Goal: Task Accomplishment & Management: Manage account settings

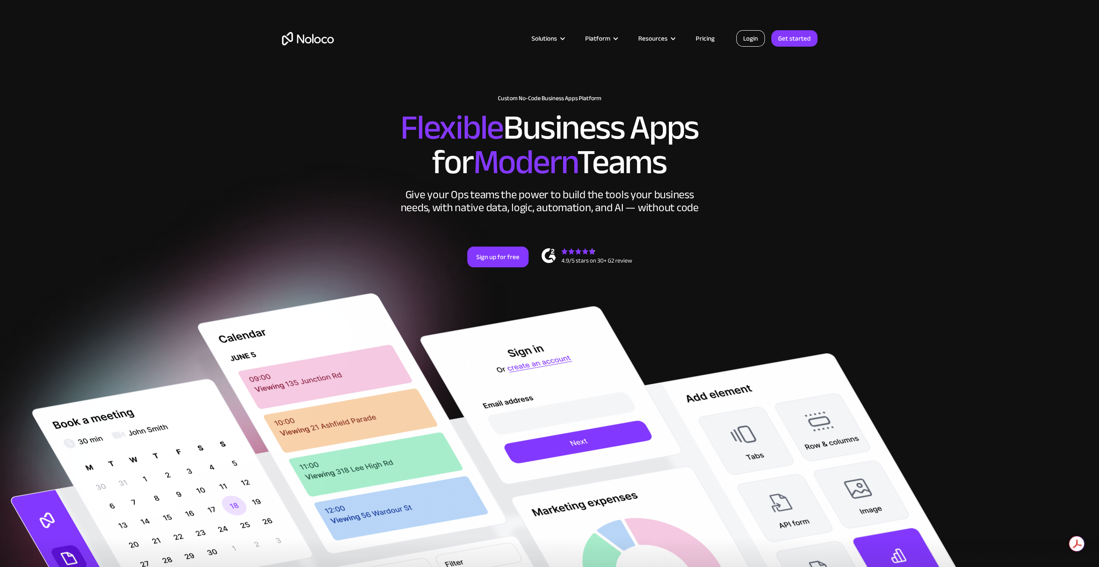
click at [750, 44] on link "Login" at bounding box center [750, 38] width 28 height 16
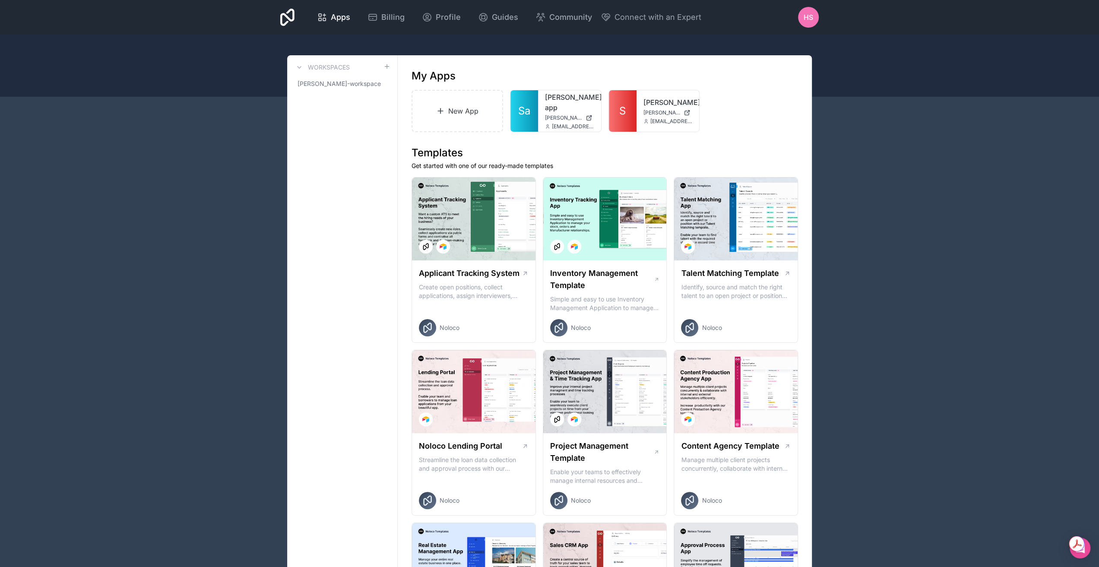
click at [804, 15] on span "HS" at bounding box center [807, 17] width 9 height 10
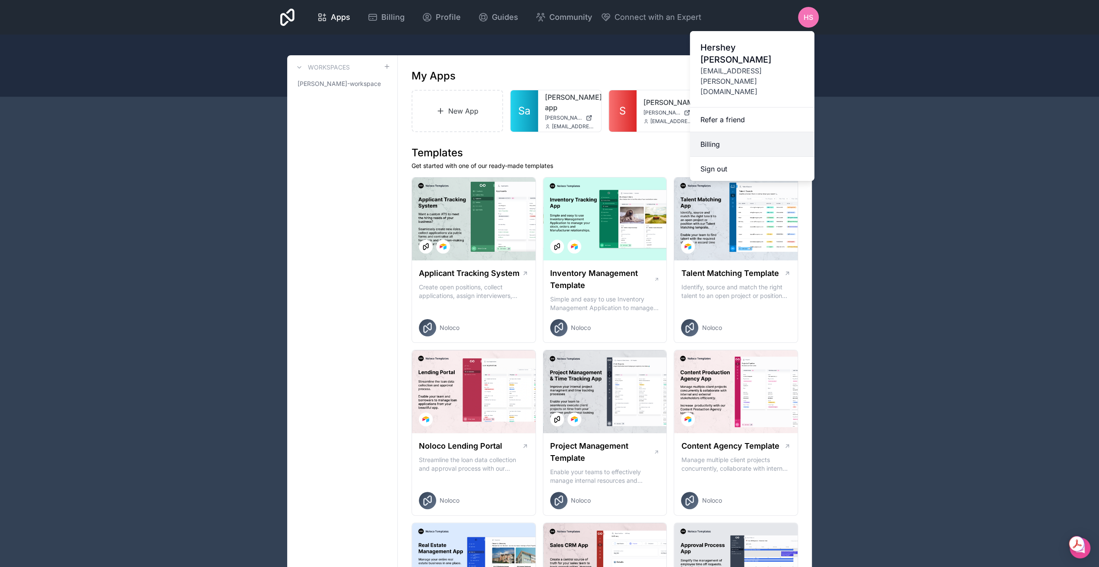
click at [722, 132] on link "Billing" at bounding box center [752, 144] width 124 height 25
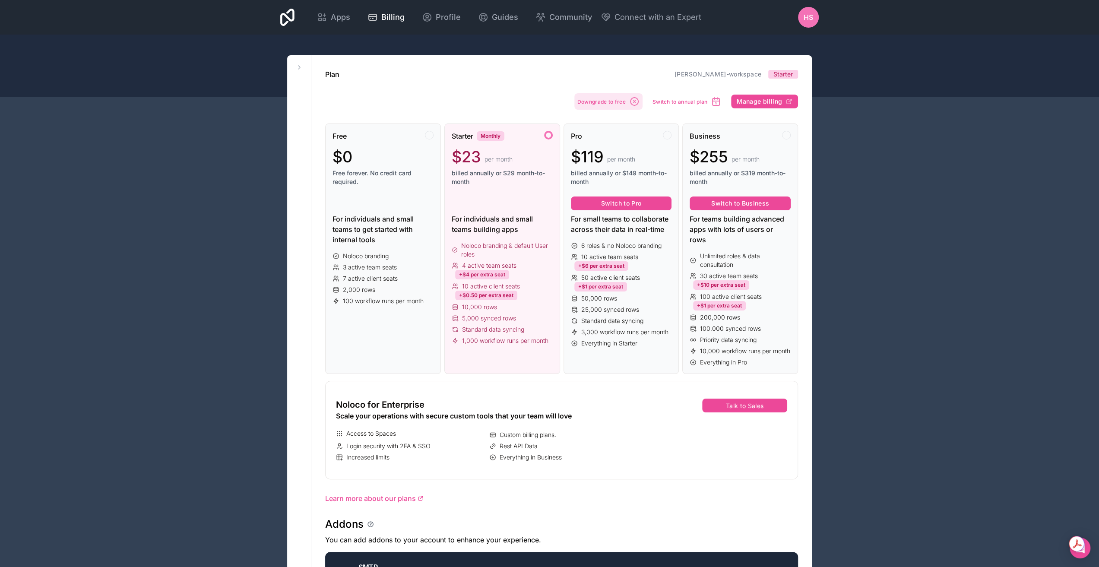
click at [635, 102] on icon "button" at bounding box center [634, 102] width 2 height 2
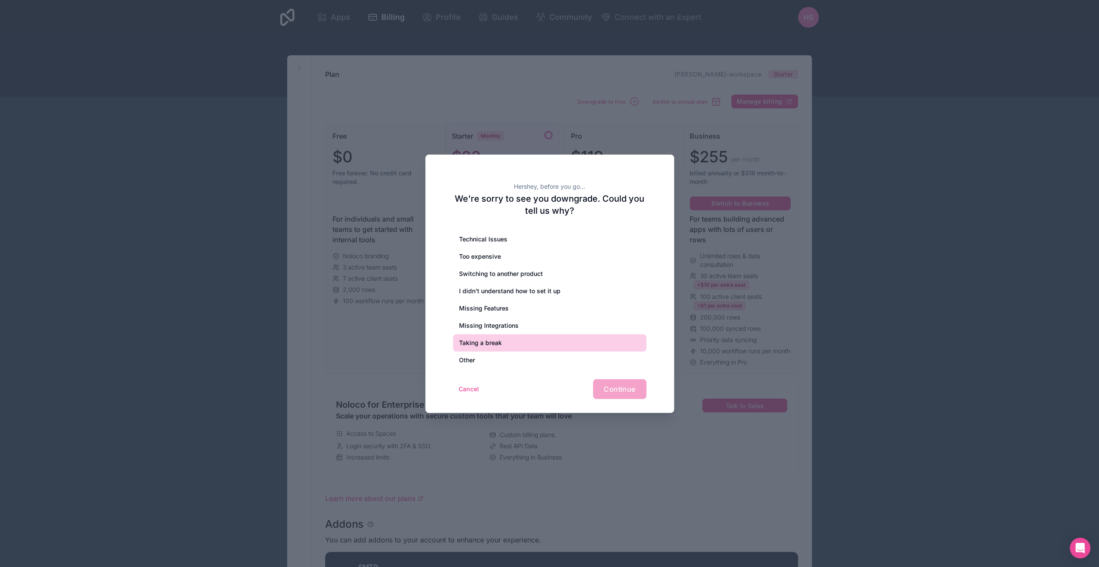
click at [533, 347] on div "Taking a break" at bounding box center [549, 342] width 193 height 17
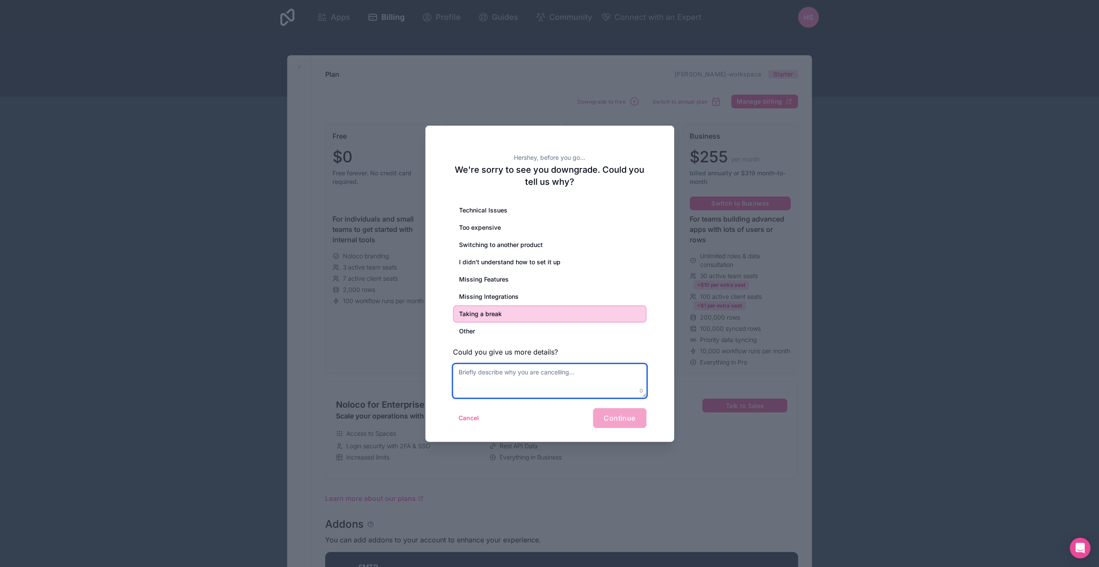
click at [586, 395] on textarea at bounding box center [549, 381] width 193 height 34
type textarea "No time to set it up right now"
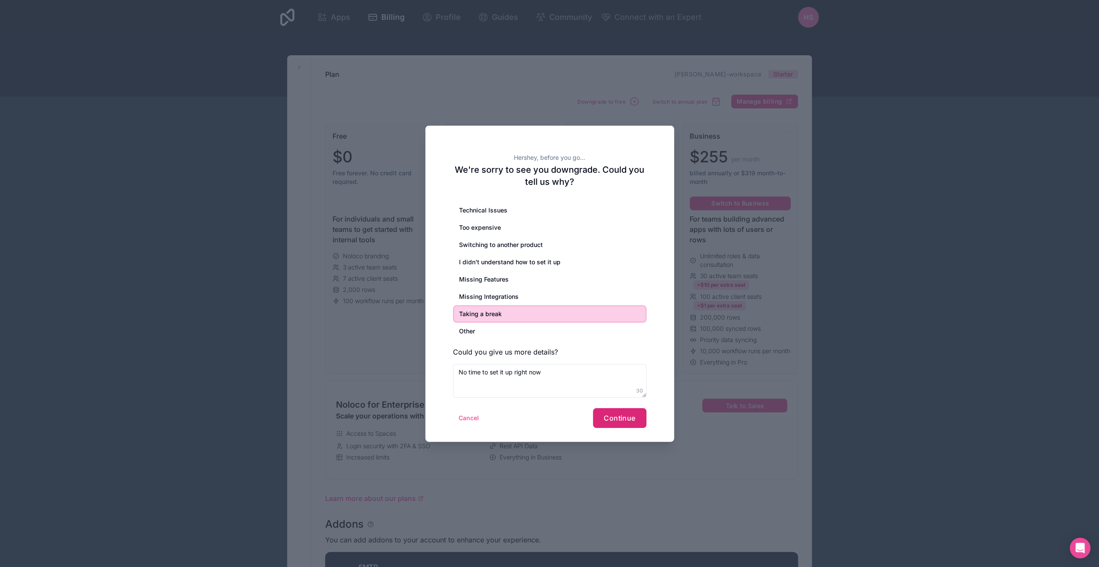
click at [630, 414] on span "Continue" at bounding box center [620, 418] width 32 height 9
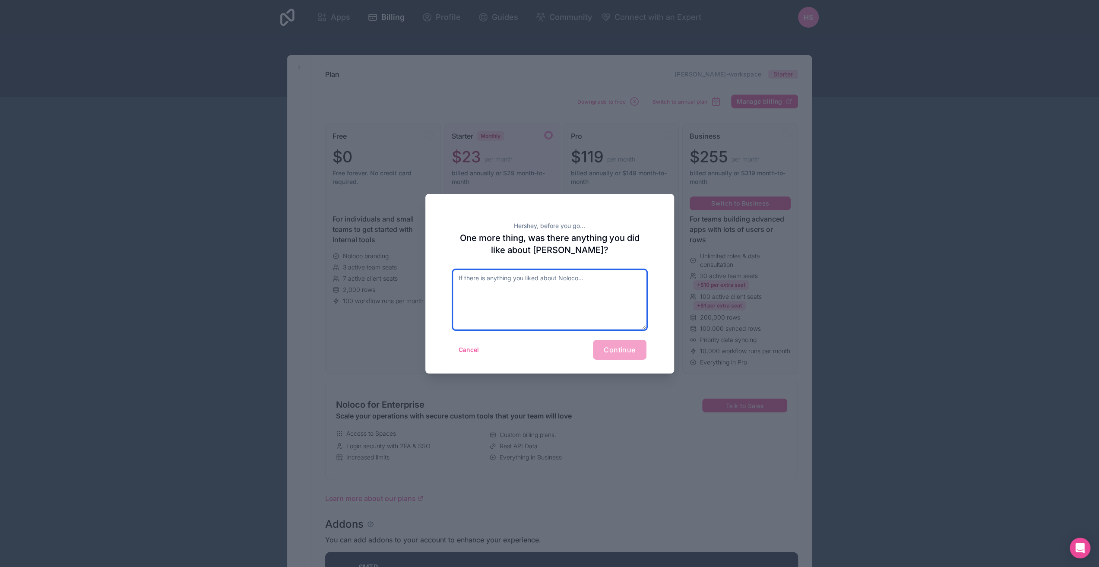
click at [496, 322] on textarea at bounding box center [549, 300] width 193 height 60
type textarea "Not yet"
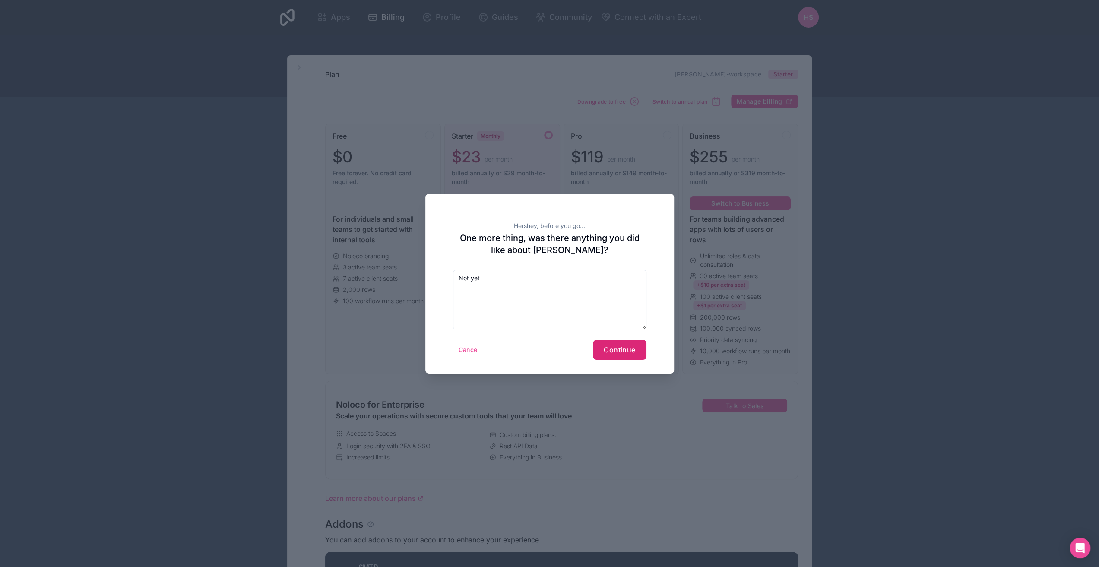
click at [625, 350] on span "Continue" at bounding box center [620, 349] width 32 height 9
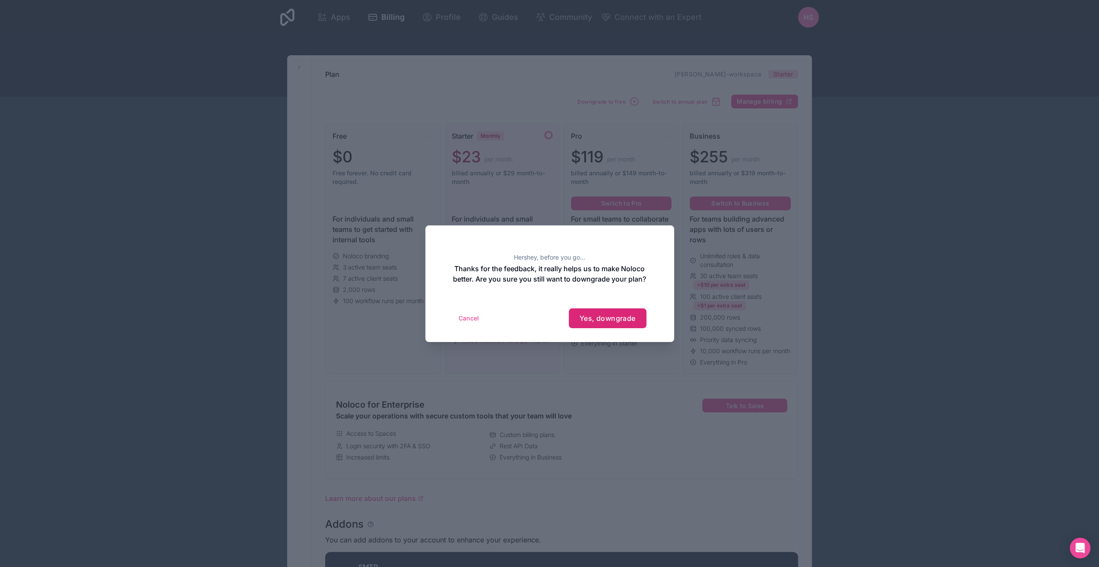
click at [616, 323] on span "Yes, downgrade" at bounding box center [607, 318] width 56 height 9
